Goal: Check status

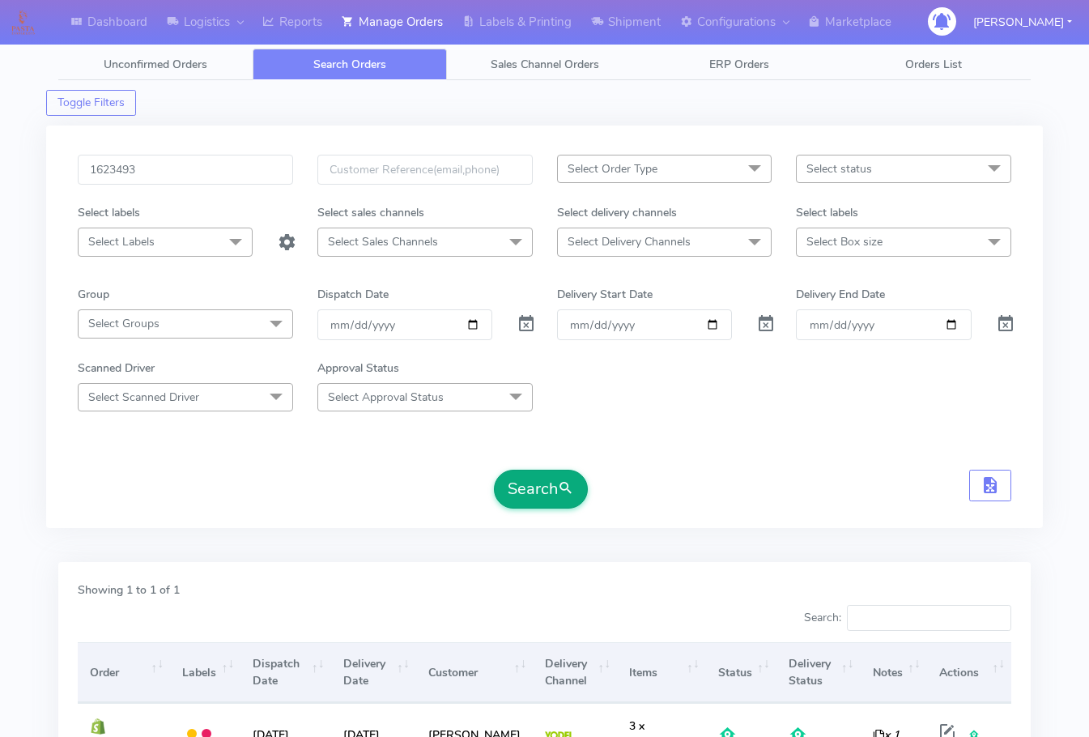
type input "1623493"
click at [535, 483] on button "Search" at bounding box center [541, 489] width 94 height 39
drag, startPoint x: 41, startPoint y: 526, endPoint x: 59, endPoint y: 543, distance: 24.6
click at [41, 526] on div "Dashboard Logistics London Logistics Reports Manage Orders Labels & Printing Sh…" at bounding box center [544, 448] width 1089 height 838
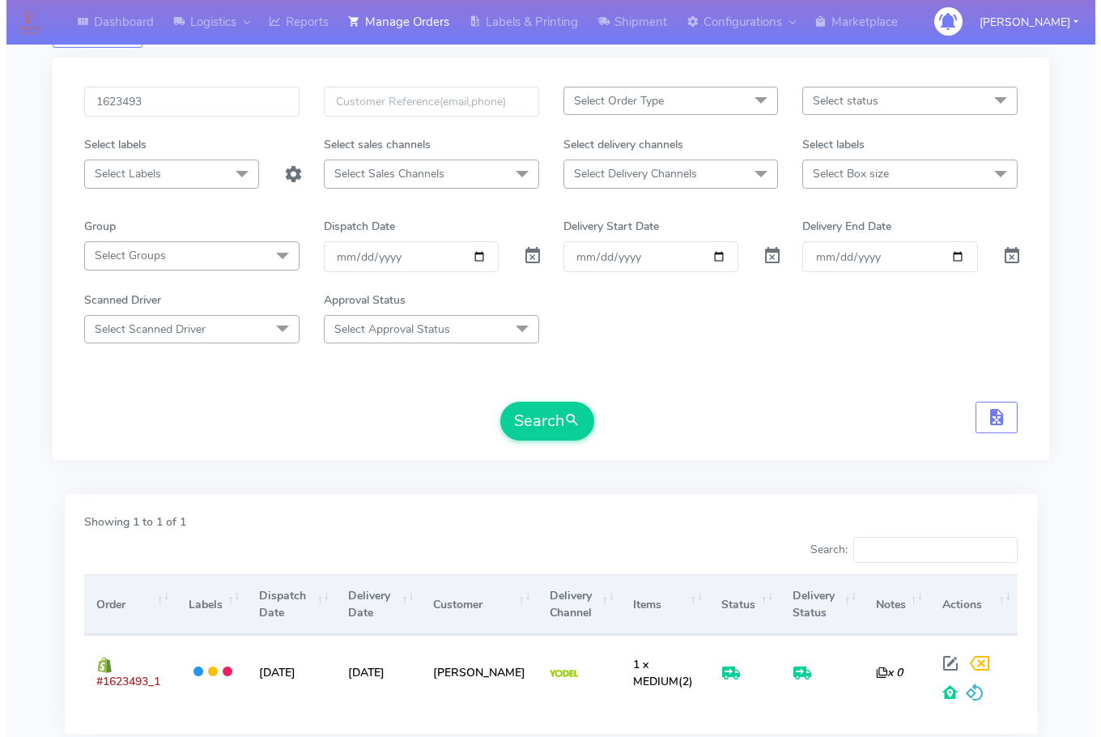
scroll to position [179, 0]
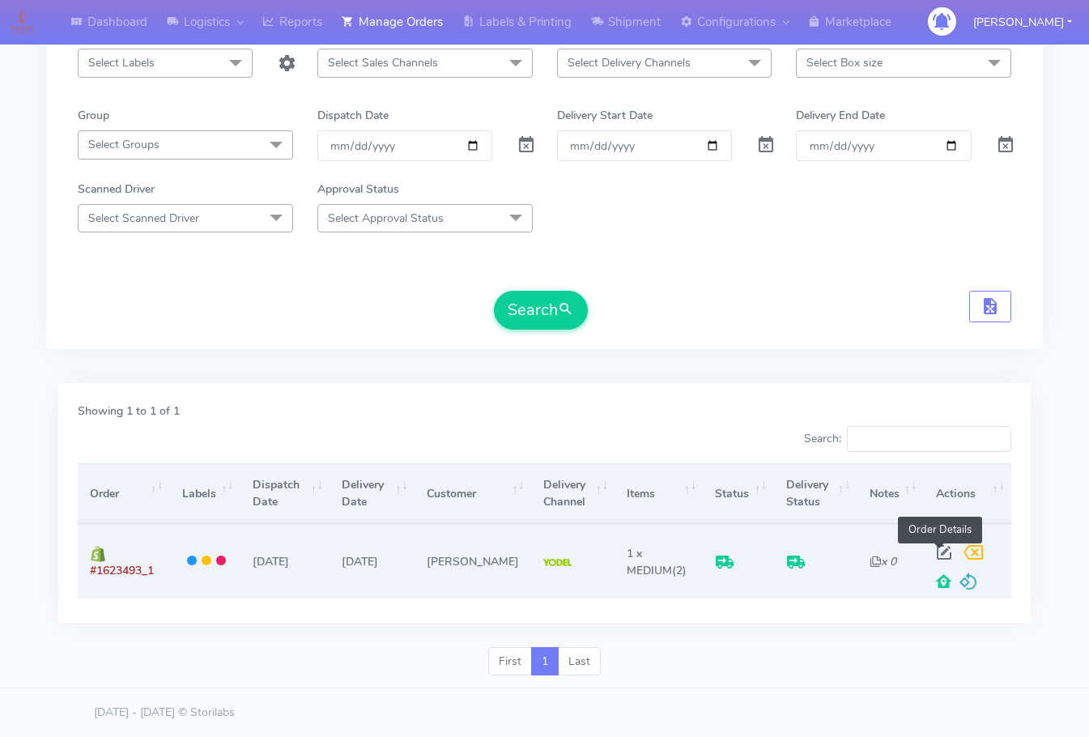
click at [939, 548] on span at bounding box center [944, 555] width 29 height 15
select select "5"
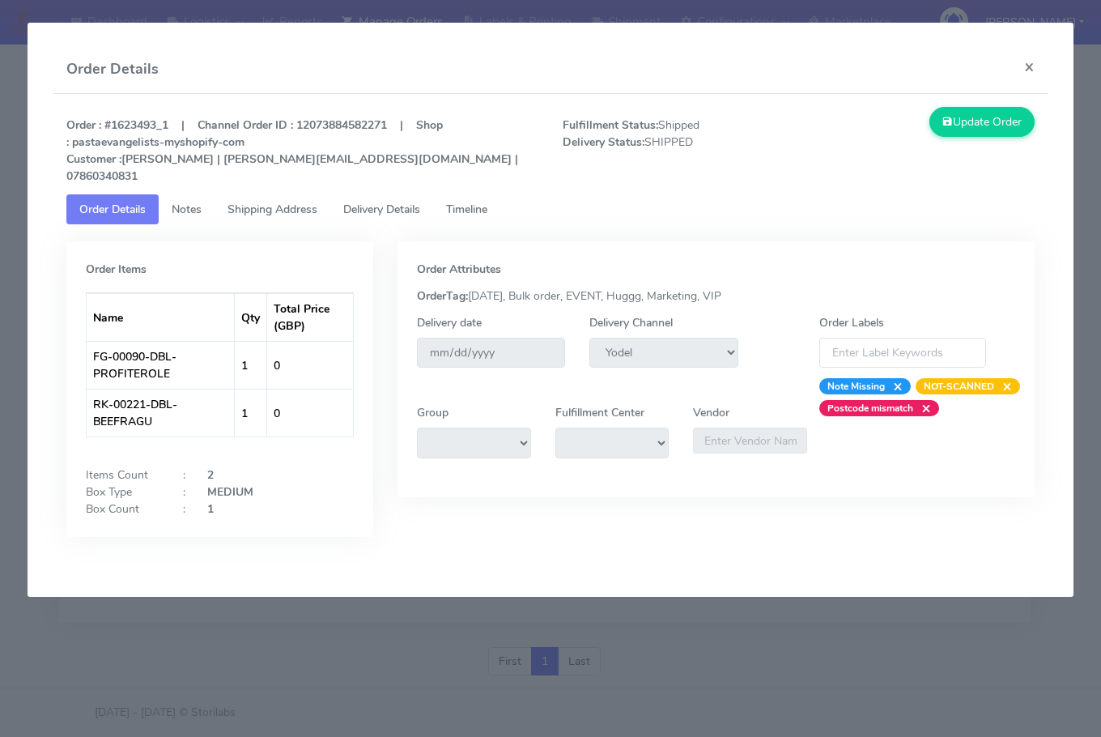
click at [261, 202] on span "Shipping Address" at bounding box center [273, 209] width 90 height 15
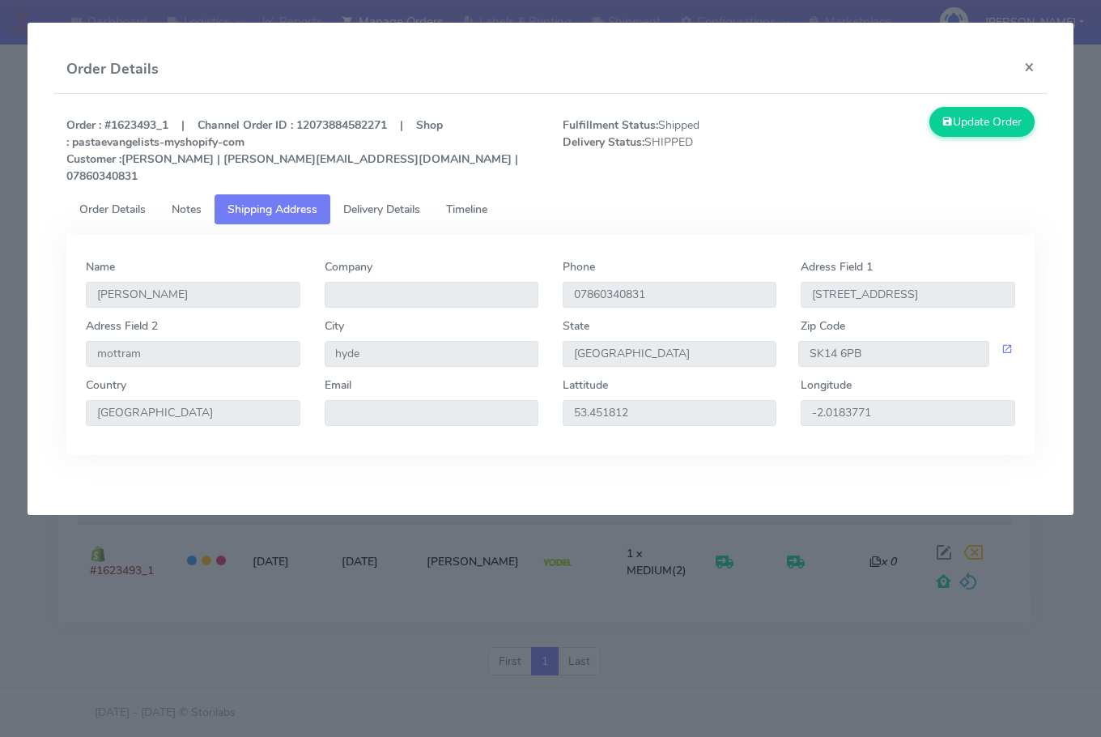
click at [382, 202] on span "Delivery Details" at bounding box center [381, 209] width 77 height 15
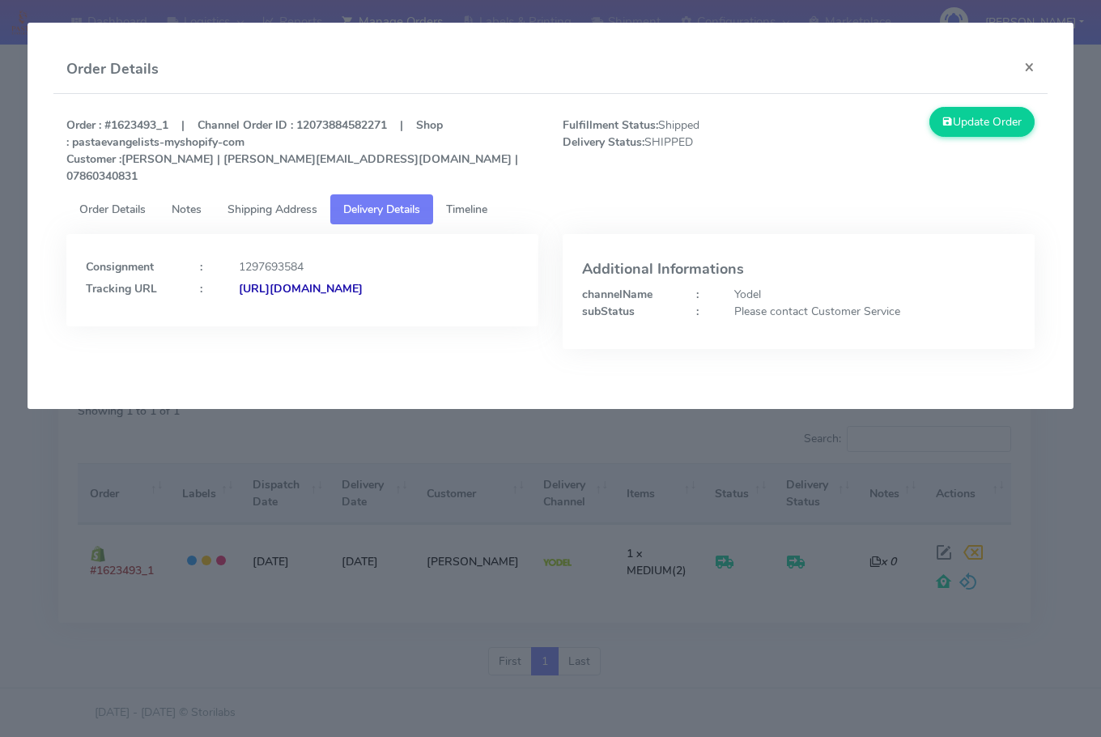
drag, startPoint x: 405, startPoint y: 321, endPoint x: 261, endPoint y: 344, distance: 145.9
click at [261, 344] on div "Consignment : 1297693584 Tracking URL : [URL][DOMAIN_NAME]" at bounding box center [302, 303] width 496 height 139
copy strong "JJD0002249960897693"
